Goal: Task Accomplishment & Management: Use online tool/utility

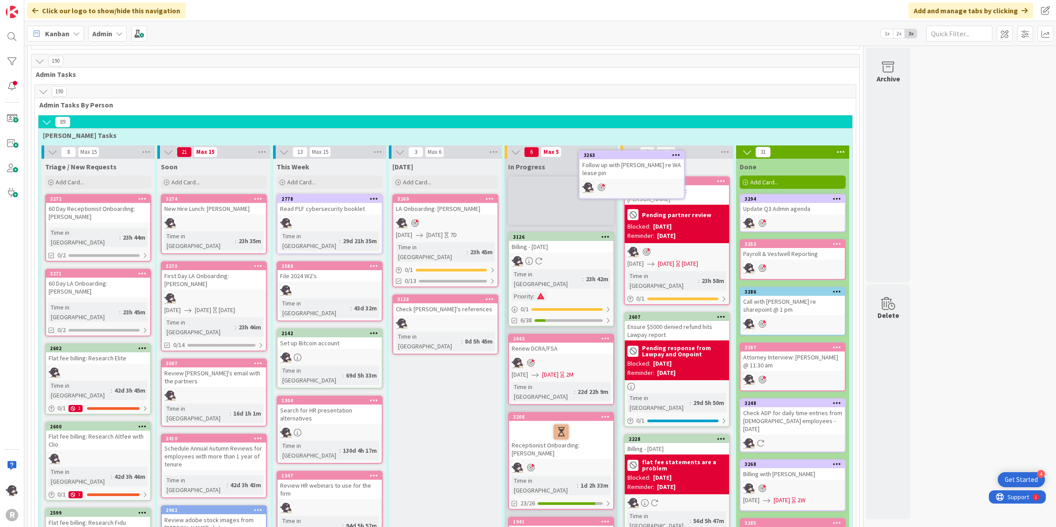
scroll to position [494, 0]
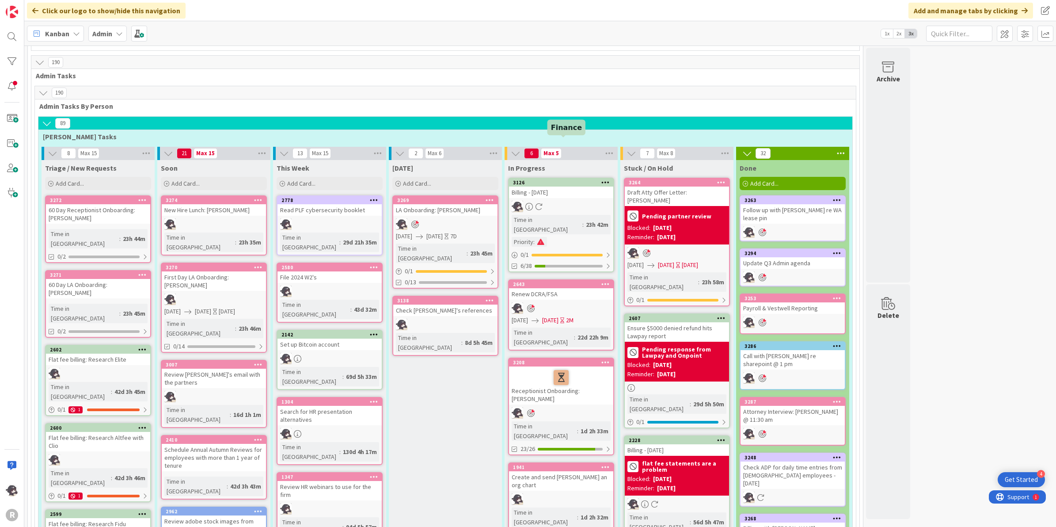
click at [575, 179] on div "3126" at bounding box center [563, 182] width 100 height 6
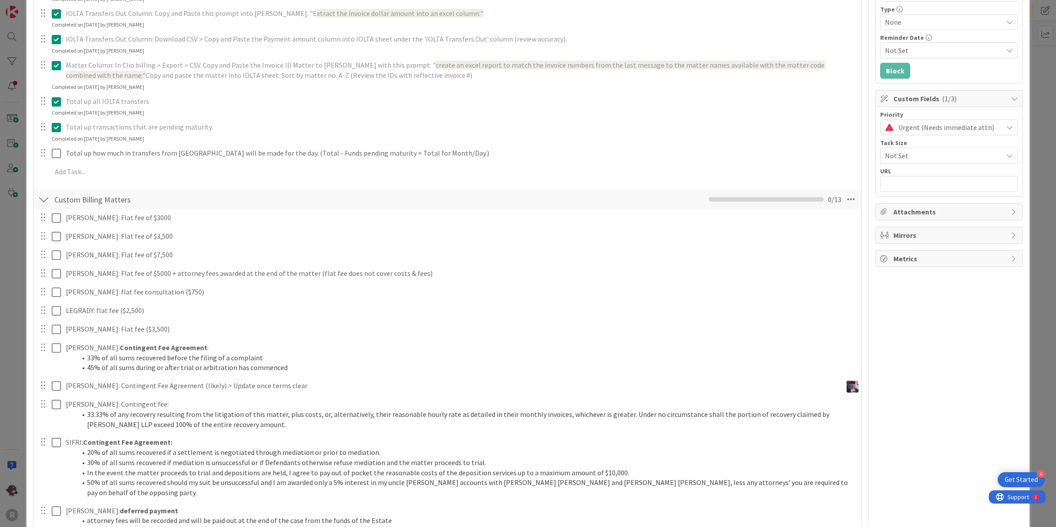
scroll to position [221, 0]
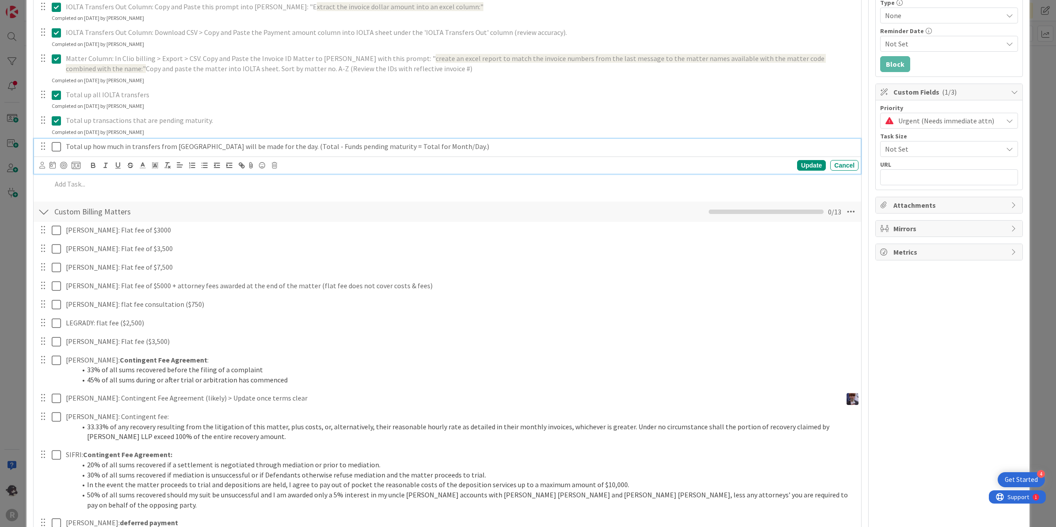
click at [57, 145] on icon at bounding box center [56, 146] width 9 height 11
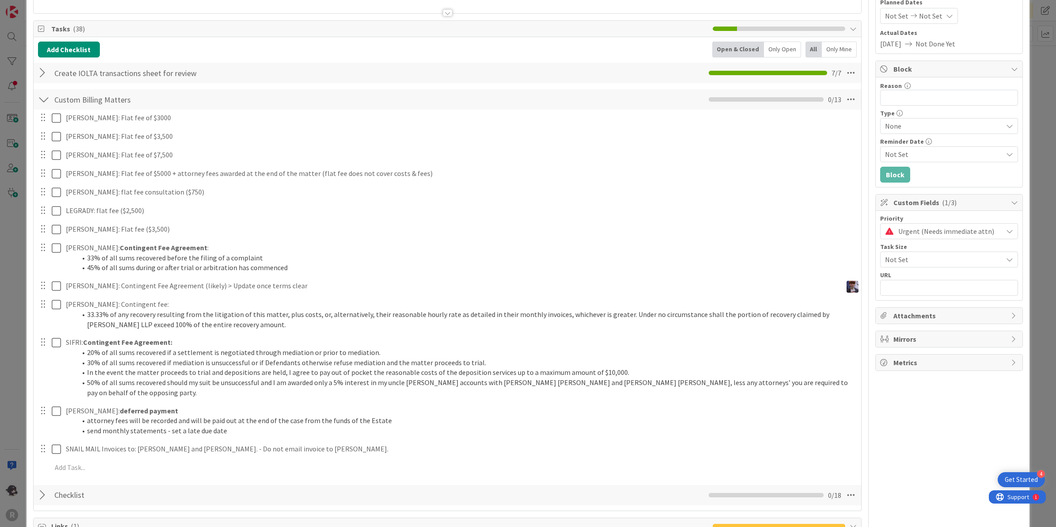
scroll to position [0, 0]
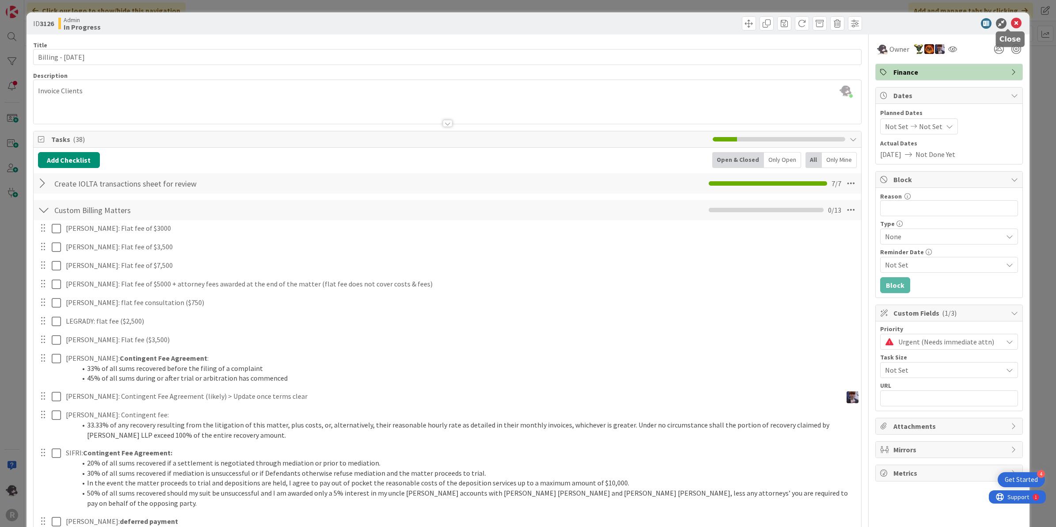
click at [1011, 21] on icon at bounding box center [1016, 23] width 11 height 11
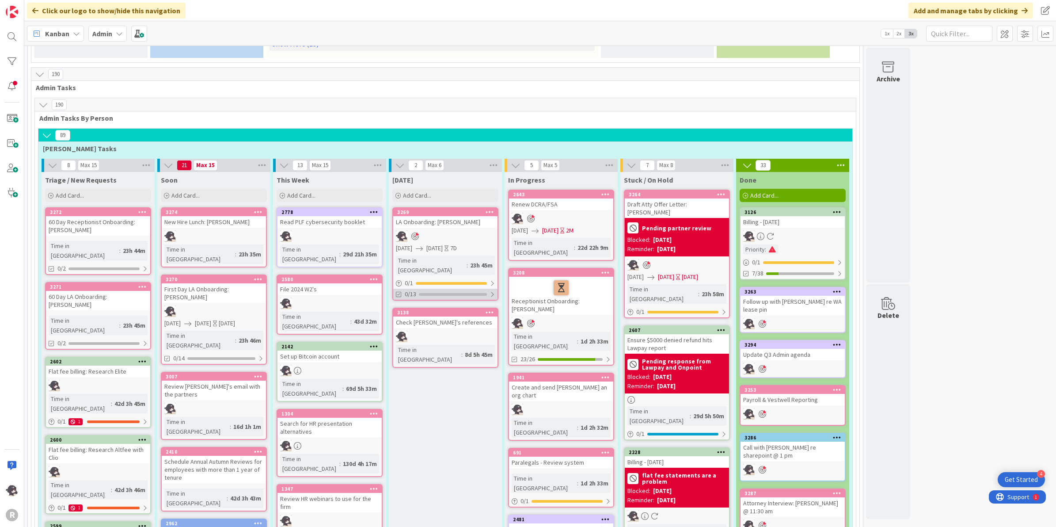
scroll to position [482, 0]
click at [447, 188] on div "Add Card..." at bounding box center [445, 194] width 106 height 13
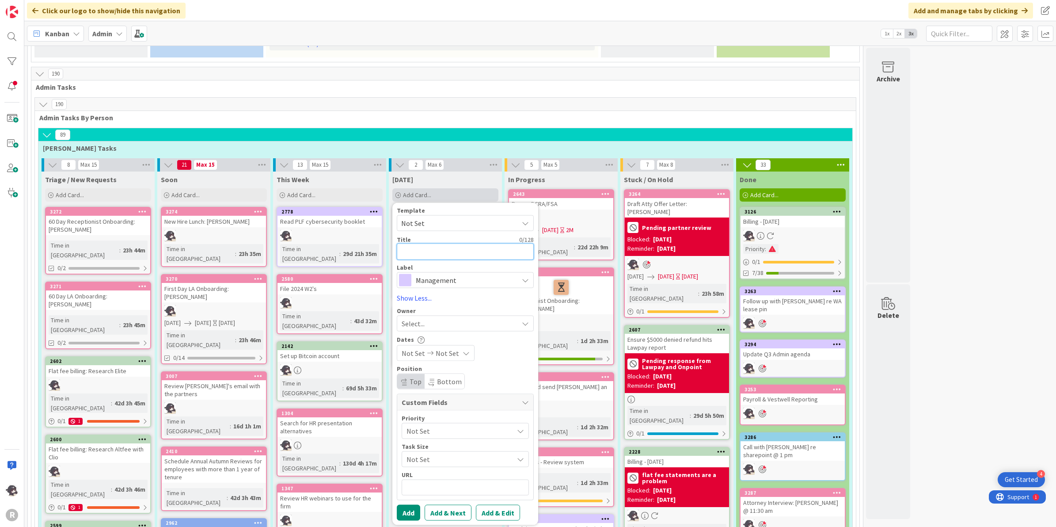
type textarea "P"
type textarea "x"
type textarea "Pa"
type textarea "x"
type textarea "Pay"
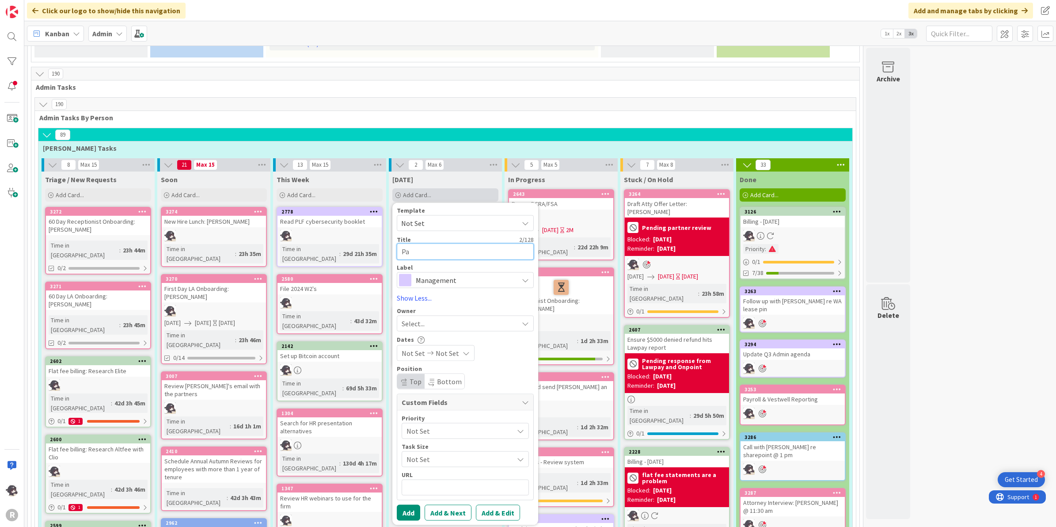
type textarea "x"
type textarea "Pay"
type textarea "x"
type textarea "Pay"
type textarea "x"
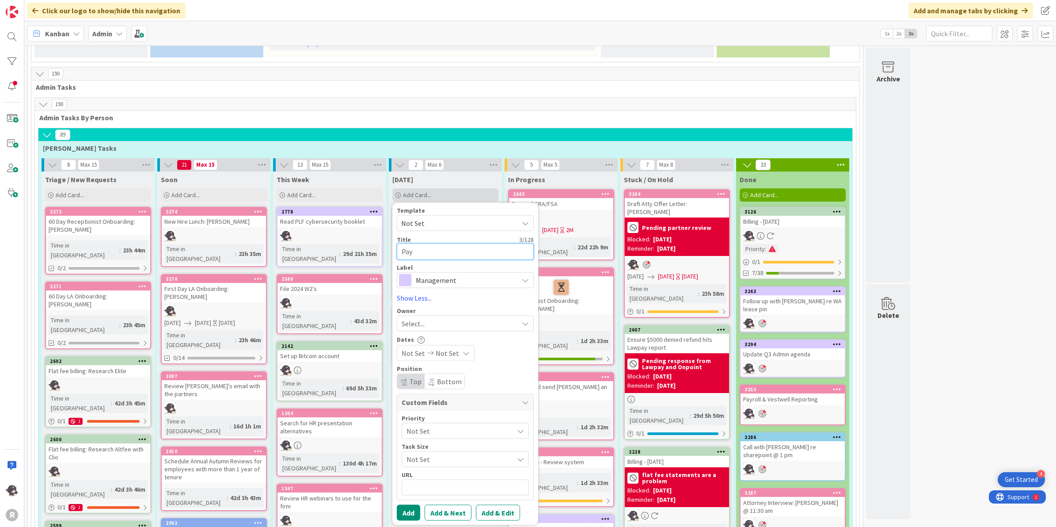
type textarea "Pa"
type textarea "x"
type textarea "P"
type textarea "x"
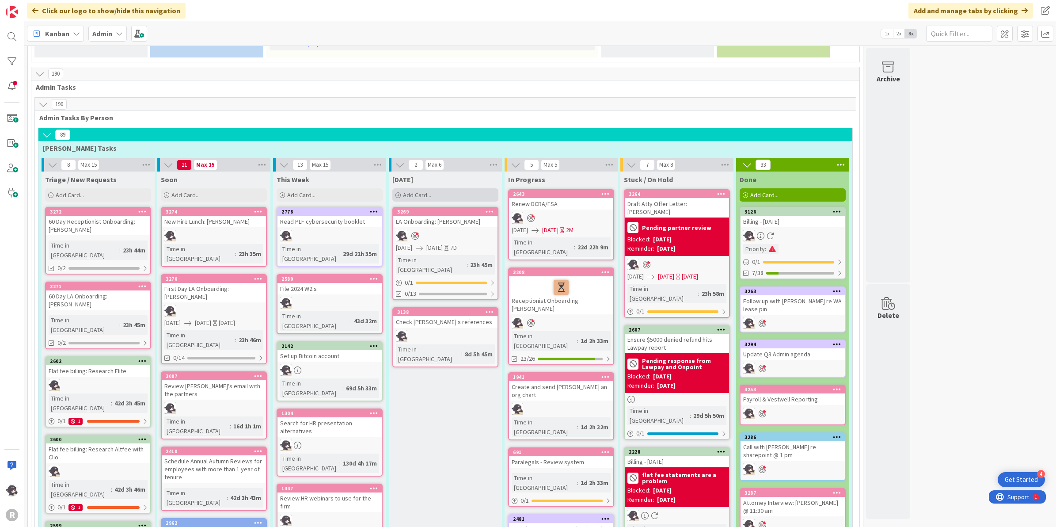
click at [443, 188] on div "Add Card..." at bounding box center [445, 194] width 106 height 13
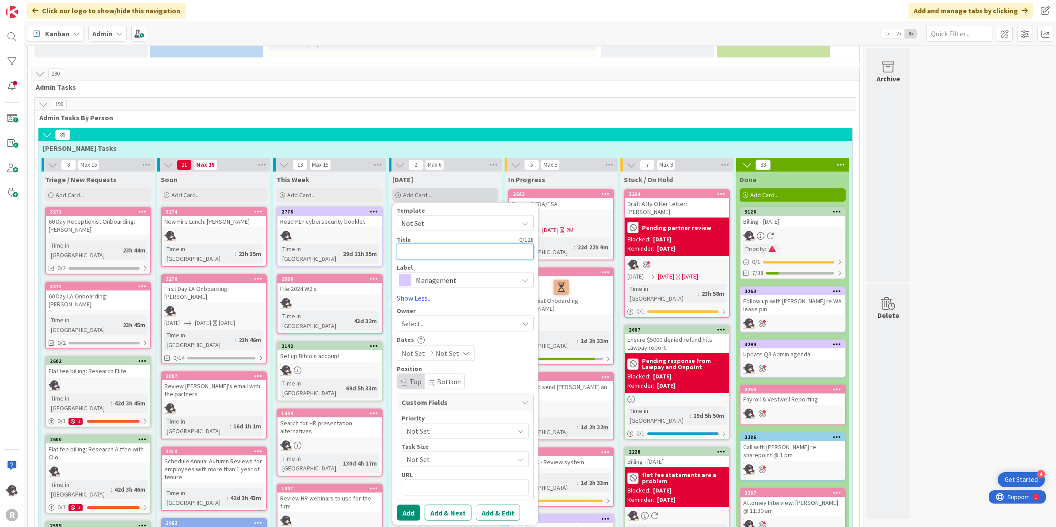
type textarea "C"
type textarea "x"
type textarea "Ca"
type textarea "x"
type textarea "Cal"
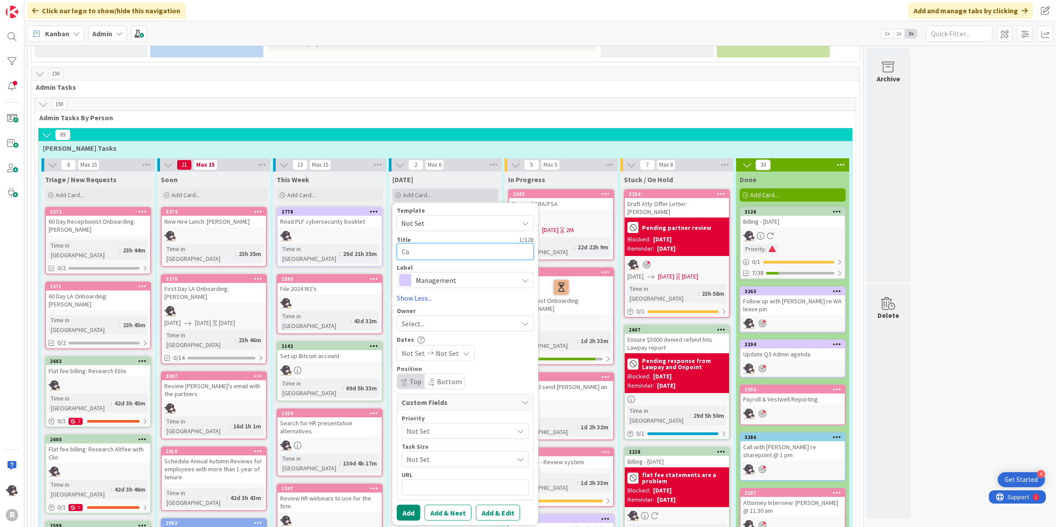
type textarea "x"
type textarea "Call"
type textarea "x"
type textarea "Call"
type textarea "x"
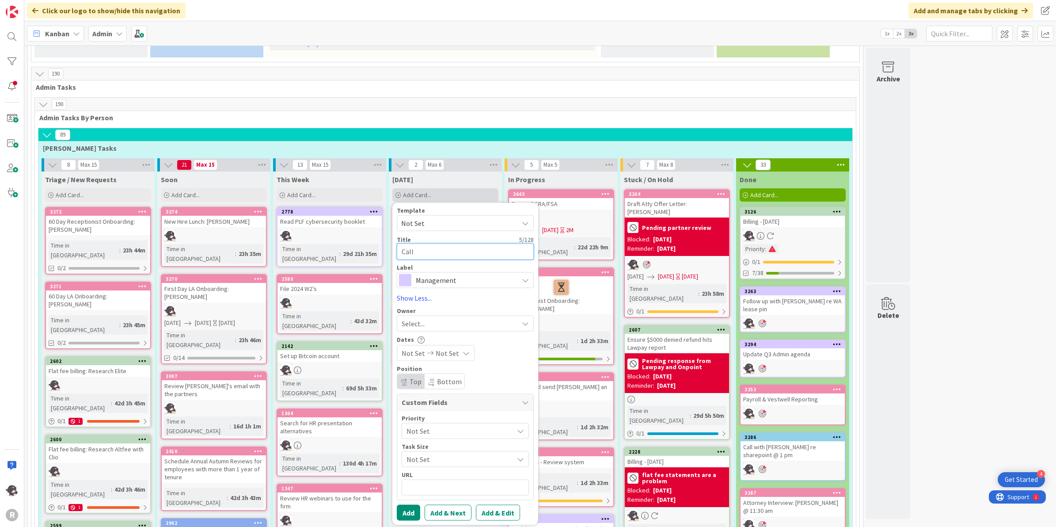
type textarea "Call J"
type textarea "x"
type textarea "Call JS"
type textarea "x"
type textarea "Call JS"
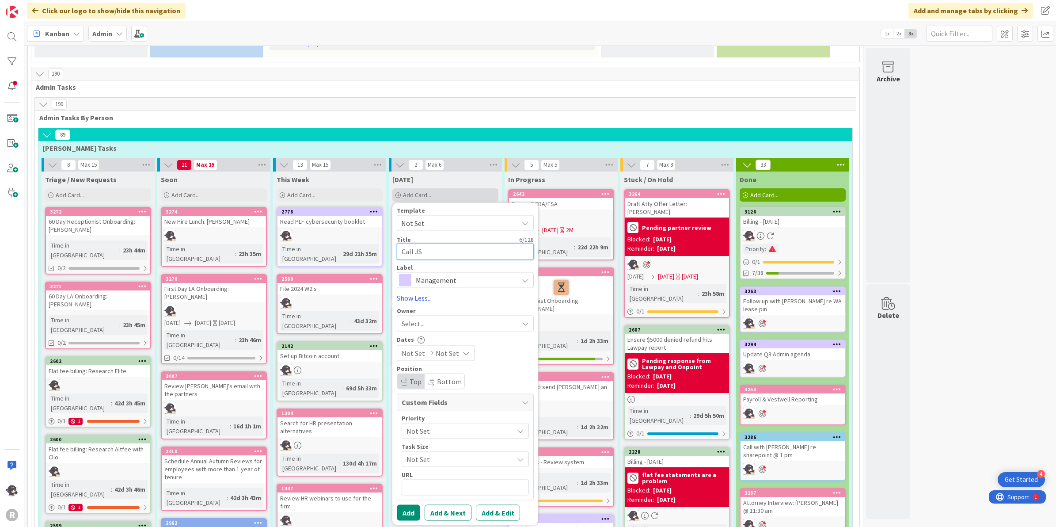
type textarea "x"
type textarea "Call JS r"
type textarea "x"
type textarea "Call JS re"
type textarea "x"
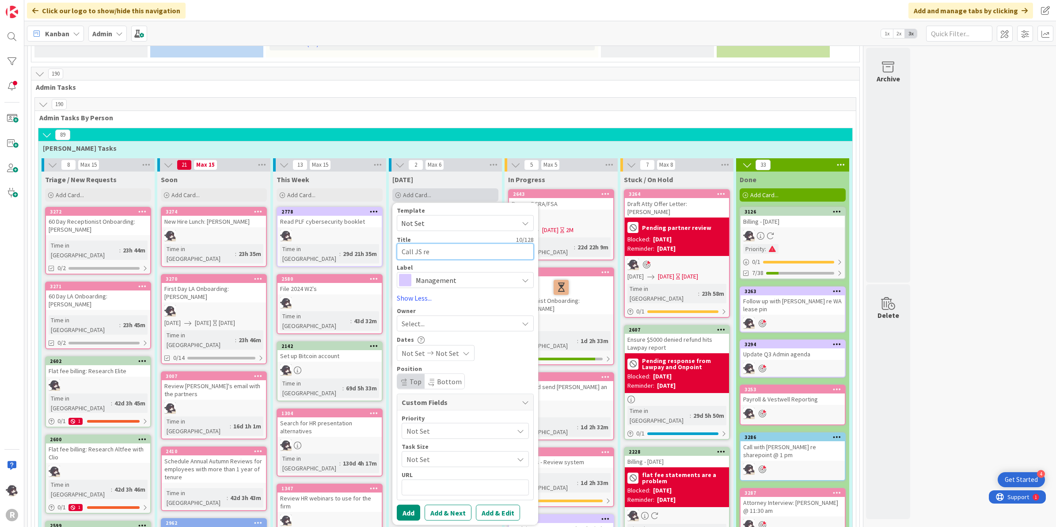
type textarea "Call JS re"
type textarea "x"
type textarea "Call JS re m"
type textarea "x"
type textarea "Call JS re mi"
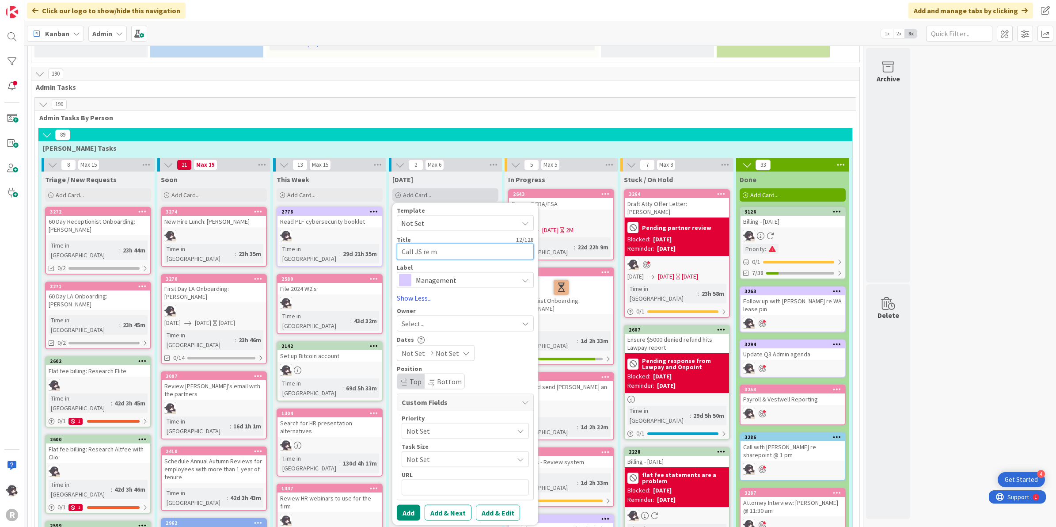
type textarea "x"
type textarea "Call JS re mis"
type textarea "x"
type textarea "Call JS re miss"
type textarea "x"
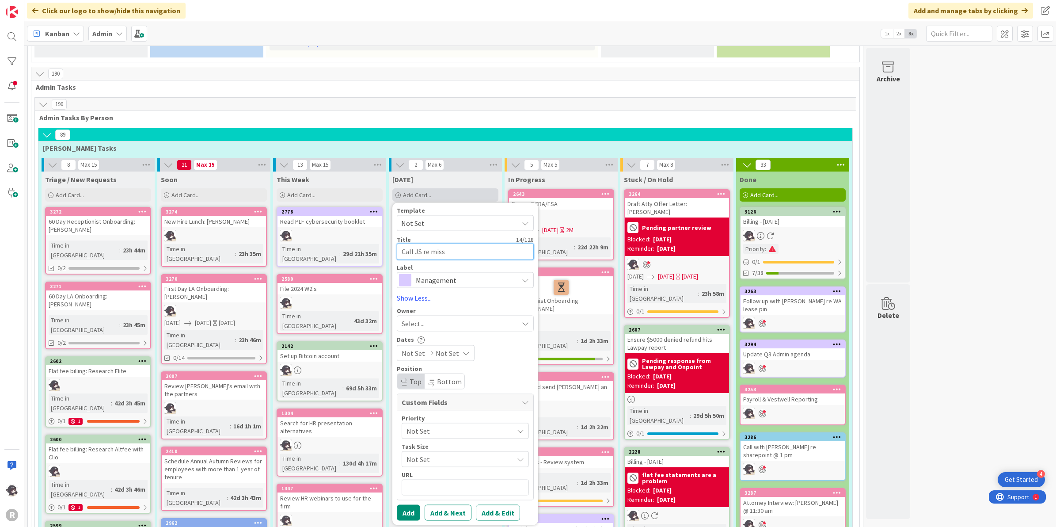
type textarea "Call JS re missi"
type textarea "x"
type textarea "Call JS re missin"
type textarea "x"
type textarea "Call JS re missing"
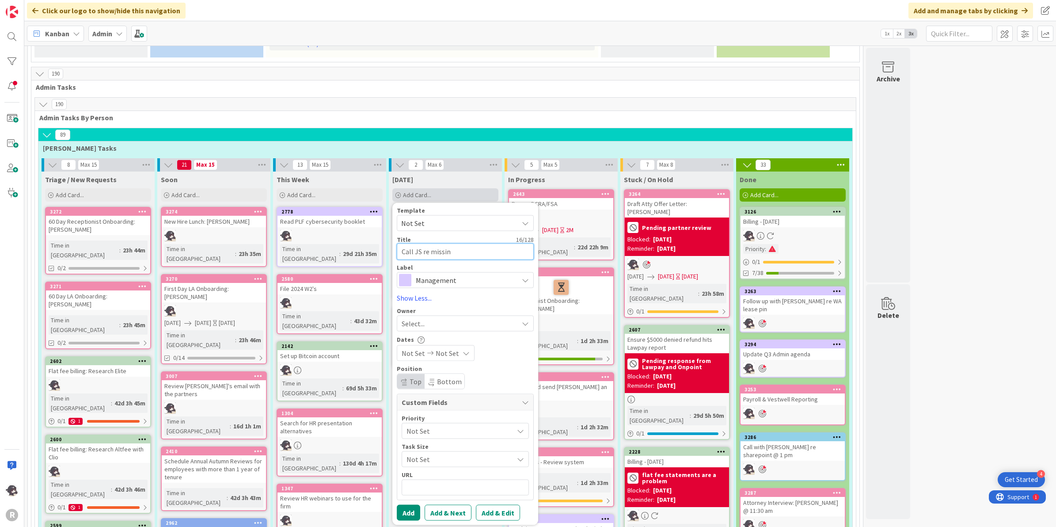
type textarea "x"
type textarea "Call JS re missing"
type textarea "x"
type textarea "Call JS re missing A"
type textarea "x"
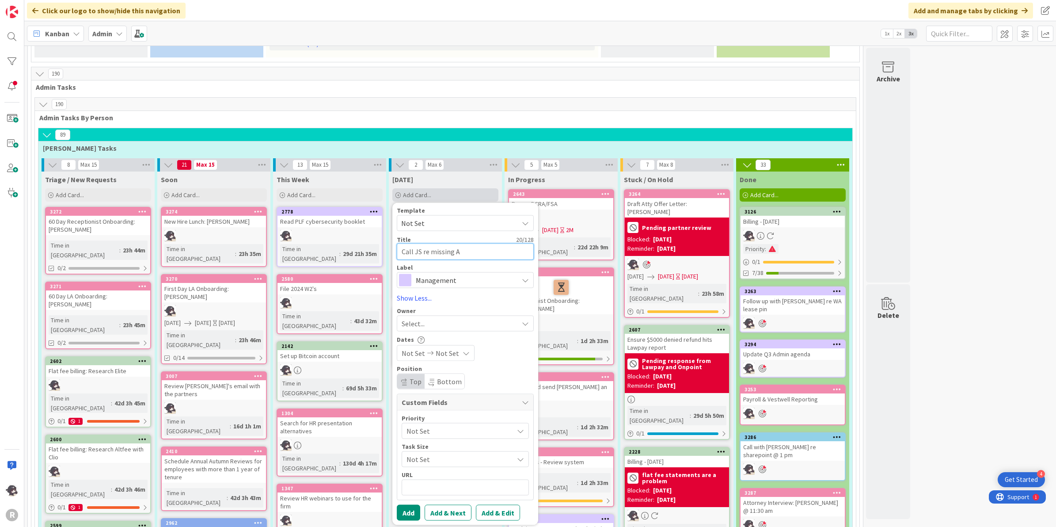
type textarea "Call JS re missing AD"
type textarea "x"
type textarea "Call JS re missing ADP"
type textarea "x"
type textarea "Call JS re missing ADP"
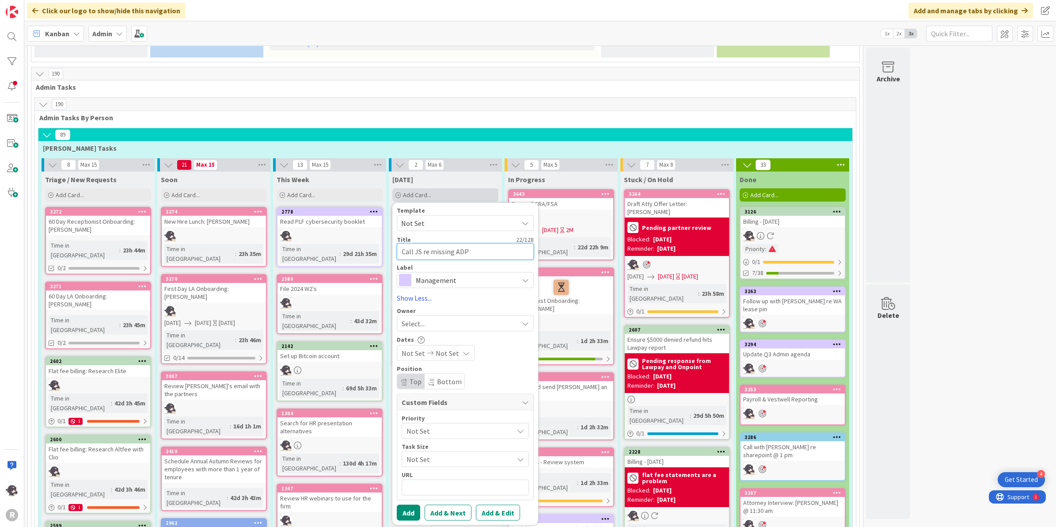
type textarea "x"
type textarea "Call JS re missing ADP t"
type textarea "x"
type textarea "Call JS re missing ADP te"
type textarea "x"
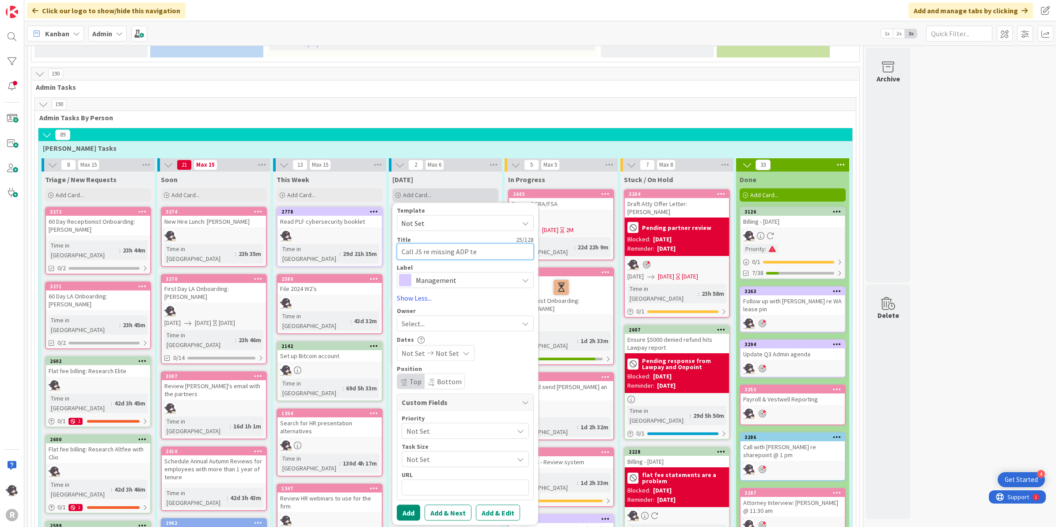
type textarea "Call JS re missing ADP tei"
type textarea "x"
type textarea "Call JS re missing ADP teim"
type textarea "x"
type textarea "Call JS re missing ADP tei"
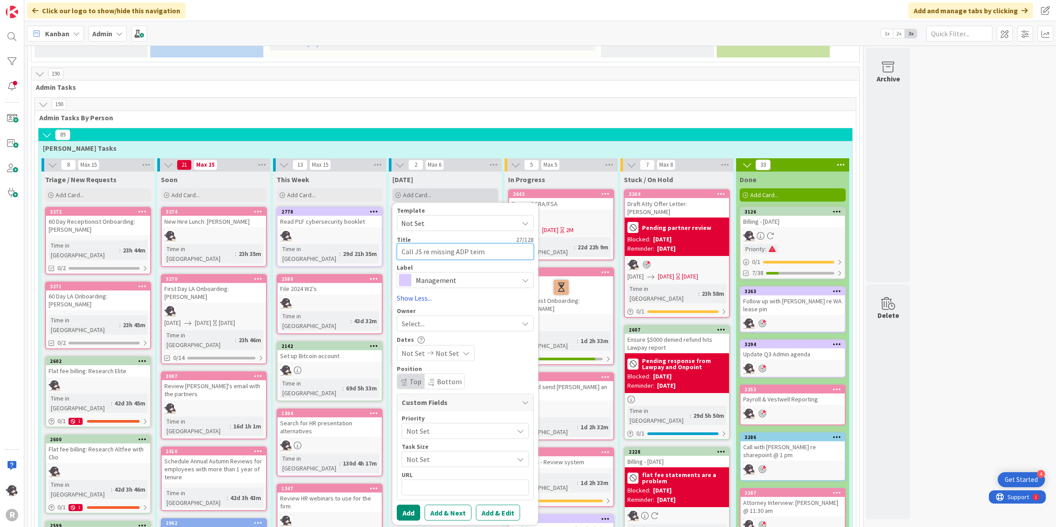
type textarea "x"
type textarea "Call JS re missing ADP te"
type textarea "x"
type textarea "Call JS re missing ADP t"
type textarea "x"
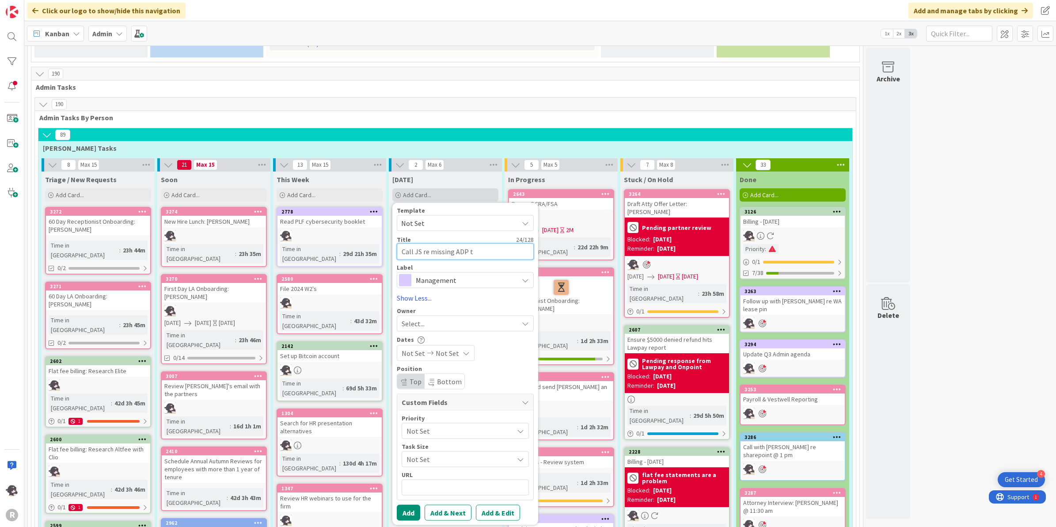
type textarea "Call JS re missing ADP ti"
type textarea "x"
type textarea "Call JS re missing ADP [PERSON_NAME]"
type textarea "x"
type textarea "Call JS re missing ADP time"
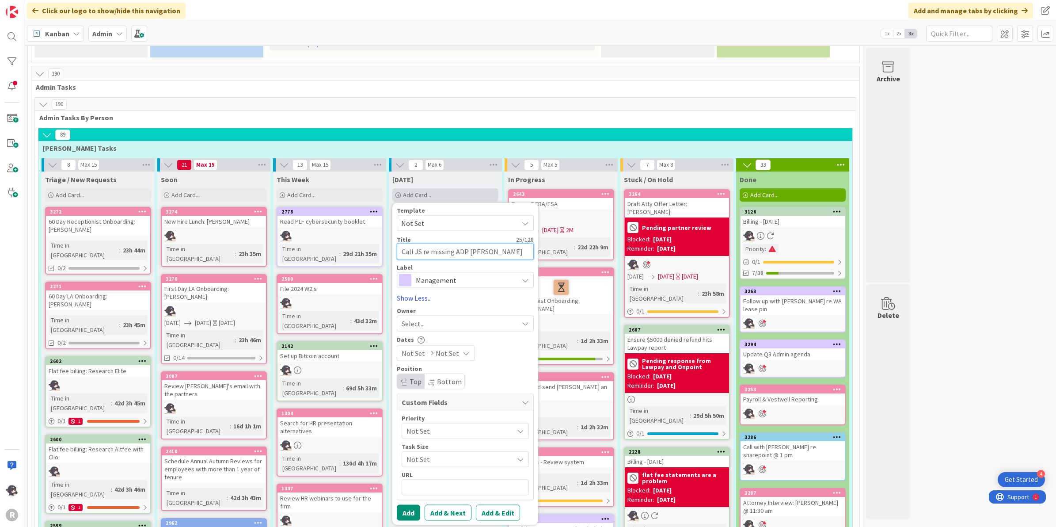
type textarea "x"
type textarea "Call JS re missing ADP time"
type textarea "x"
type textarea "Call JS re missing ADP time e"
type textarea "x"
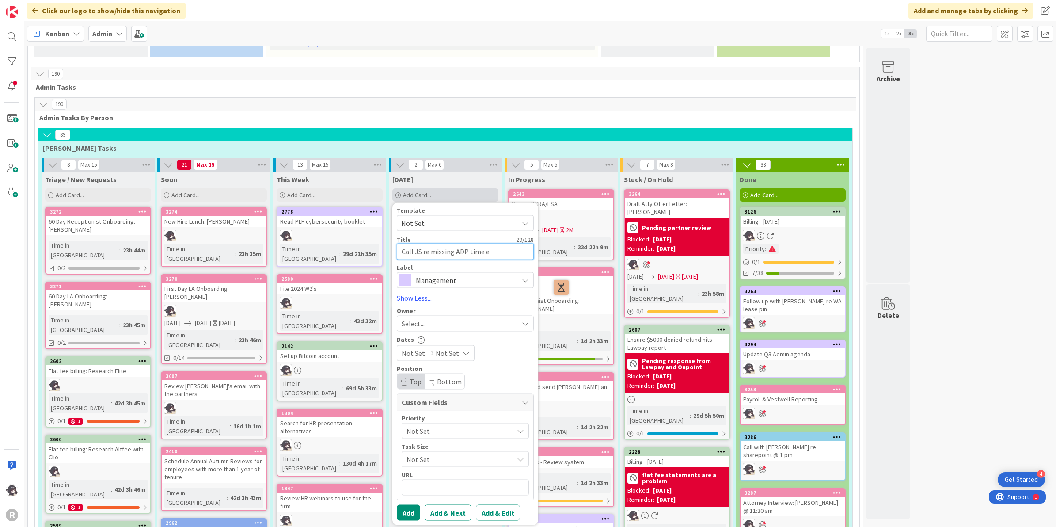
type textarea "Call JS re missing ADP time en"
type textarea "x"
type textarea "Call JS re missing ADP time enr"
type textarea "x"
type textarea "Call JS re missing ADP time enri"
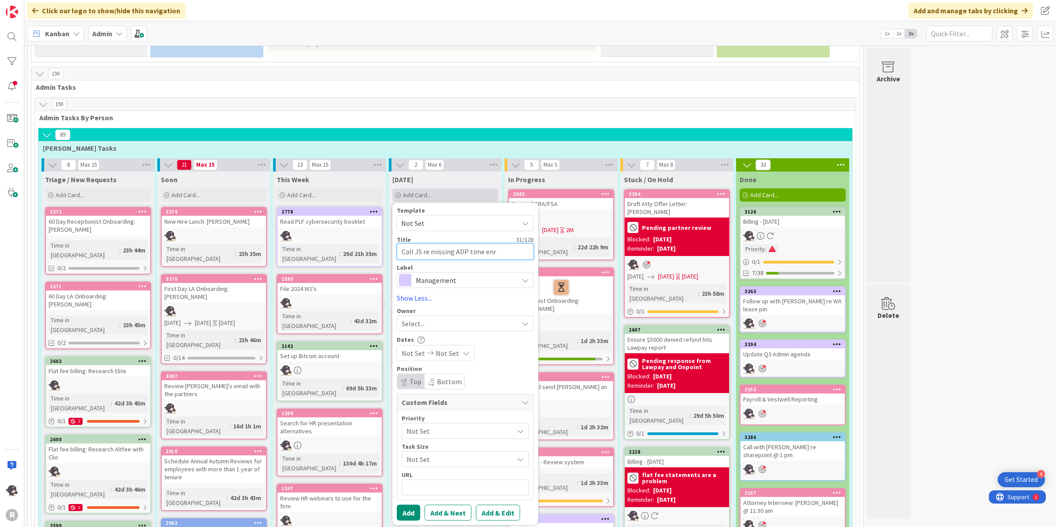
type textarea "x"
type textarea "Call JS re missing ADP time enr"
type textarea "x"
type textarea "Call JS re missing ADP time en"
type textarea "x"
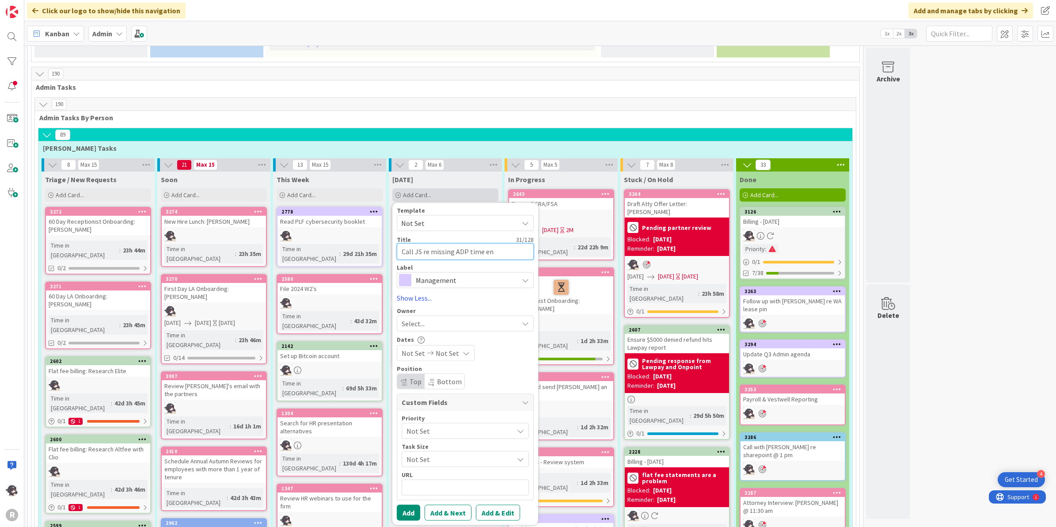
type textarea "Call JS re missing ADP time ent"
type textarea "x"
type textarea "Call JS re missing ADP time entr"
type textarea "x"
type textarea "Call JS re missing ADP time entri"
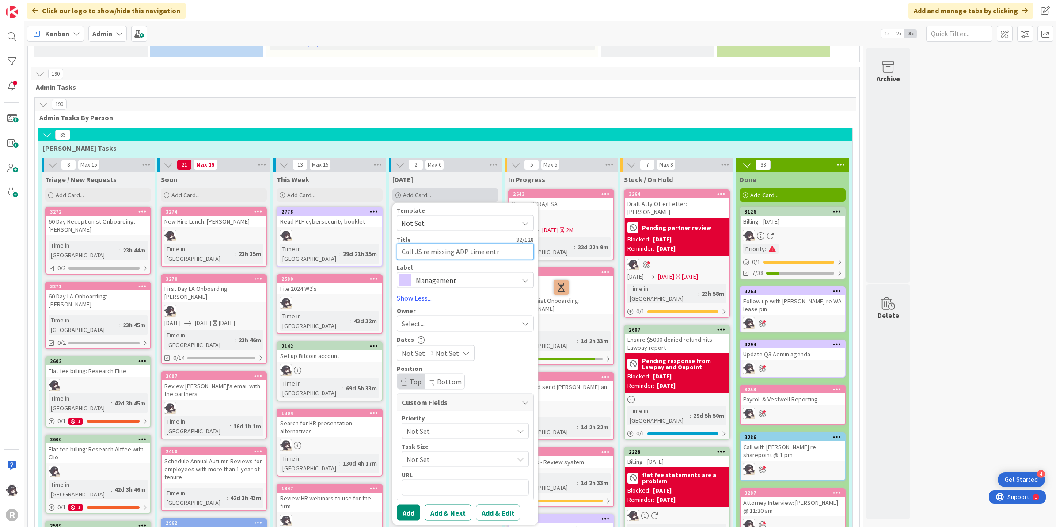
type textarea "x"
type textarea "Call JS re missing ADP time entrie"
type textarea "x"
type textarea "Call JS re missing ADP time entries"
type textarea "x"
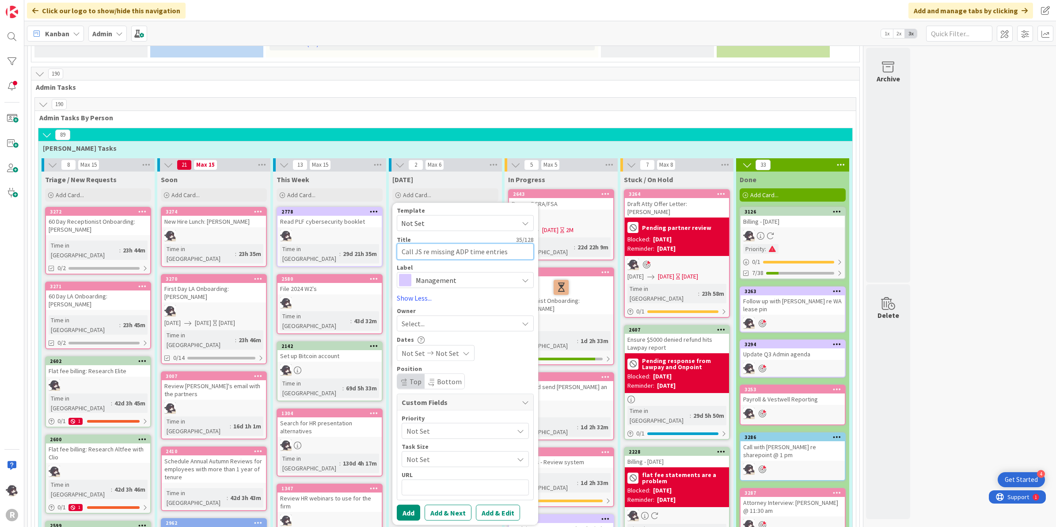
type textarea "Call JS re missing ADP time entries"
click at [453, 274] on span "Management" at bounding box center [465, 280] width 98 height 12
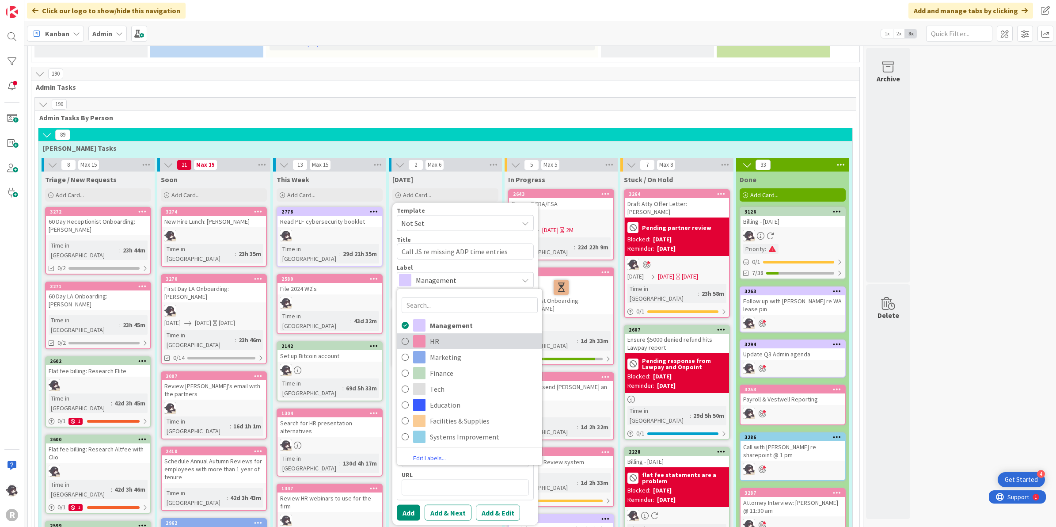
click at [441, 335] on span "HR" at bounding box center [484, 341] width 108 height 13
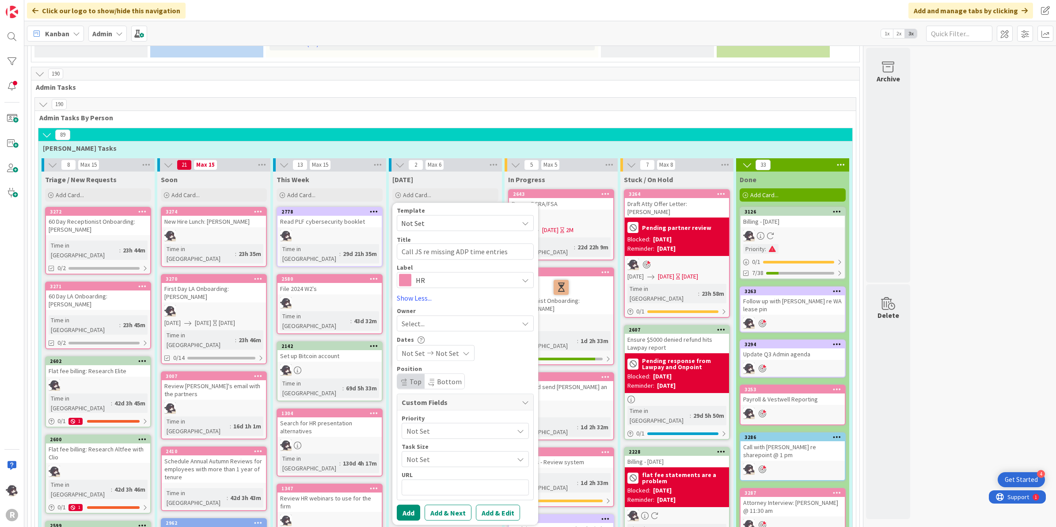
click at [414, 318] on span "Select..." at bounding box center [413, 323] width 23 height 11
click at [434, 374] on span "[PERSON_NAME]" at bounding box center [452, 380] width 43 height 13
type textarea "x"
click at [414, 504] on button "Add" at bounding box center [408, 512] width 23 height 16
